Goal: Task Accomplishment & Management: Manage account settings

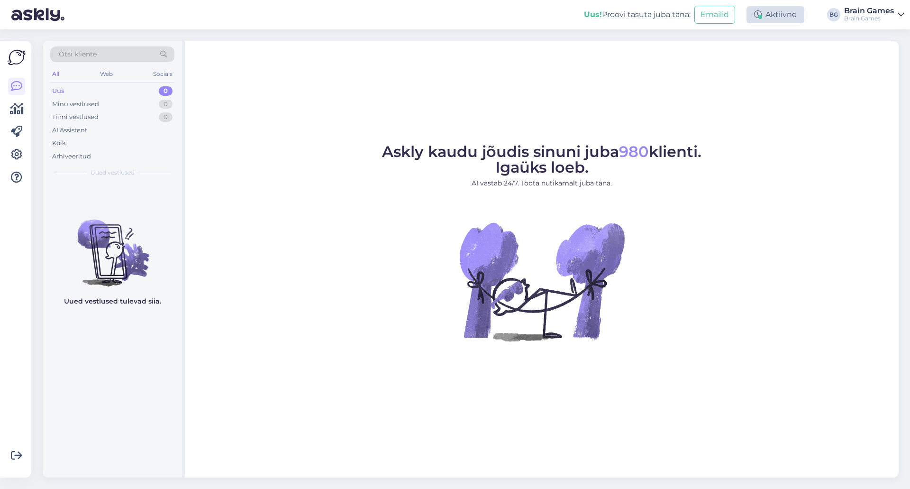
click at [796, 14] on div "Aktiivne" at bounding box center [775, 14] width 58 height 17
click at [20, 154] on icon at bounding box center [16, 154] width 11 height 11
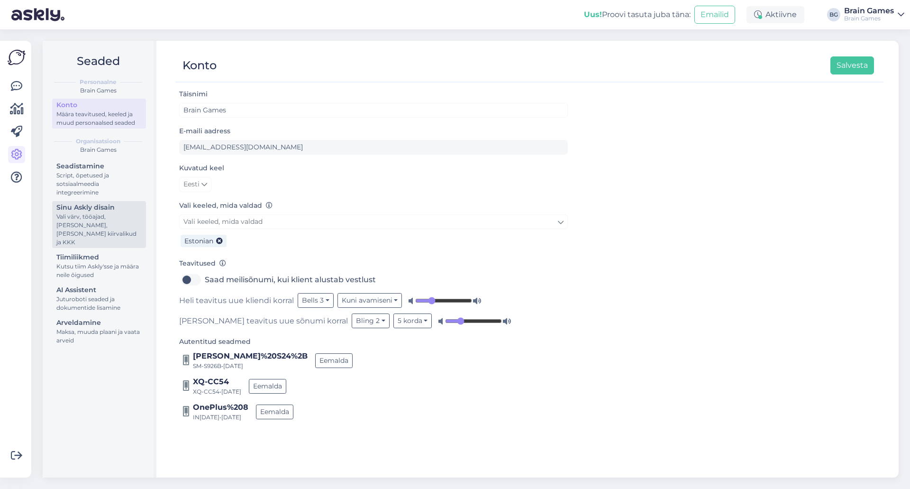
click at [93, 213] on div "Vali värv, tööajad, [PERSON_NAME], [PERSON_NAME] kiirvalikud ja KKK" at bounding box center [98, 229] width 85 height 34
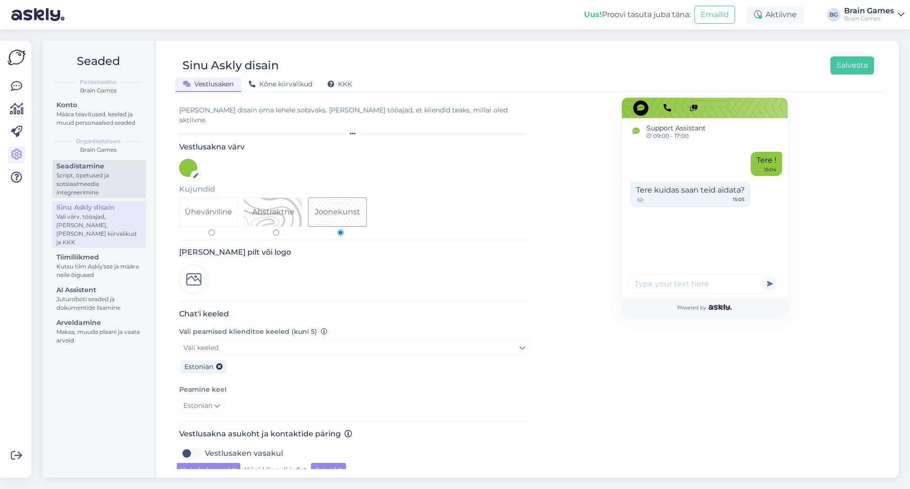
click at [91, 180] on div "Script, õpetused ja sotsiaalmeedia integreerimine" at bounding box center [98, 184] width 85 height 26
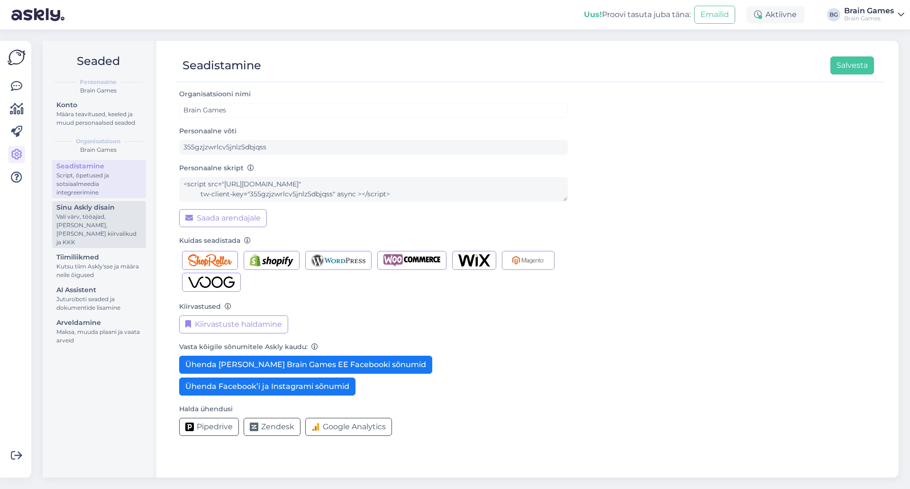
click at [101, 213] on div "Vali värv, tööajad, [PERSON_NAME], [PERSON_NAME] kiirvalikud ja KKK" at bounding box center [98, 229] width 85 height 34
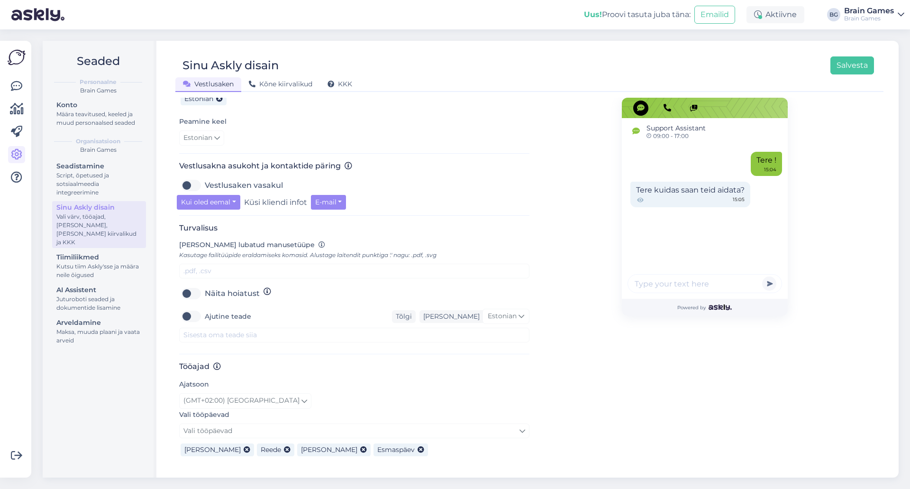
scroll to position [322, 0]
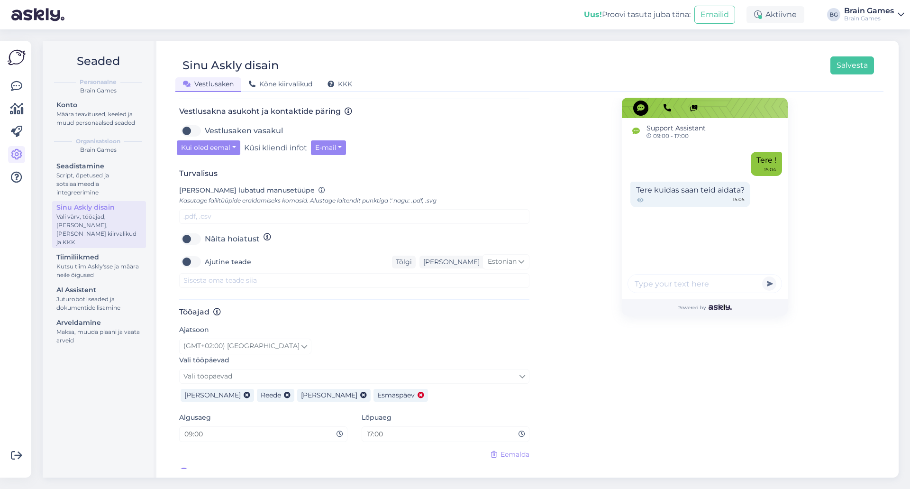
click at [415, 390] on span at bounding box center [419, 395] width 9 height 10
click at [844, 70] on button "Salvesta" at bounding box center [852, 65] width 44 height 18
